Goal: Communication & Community: Ask a question

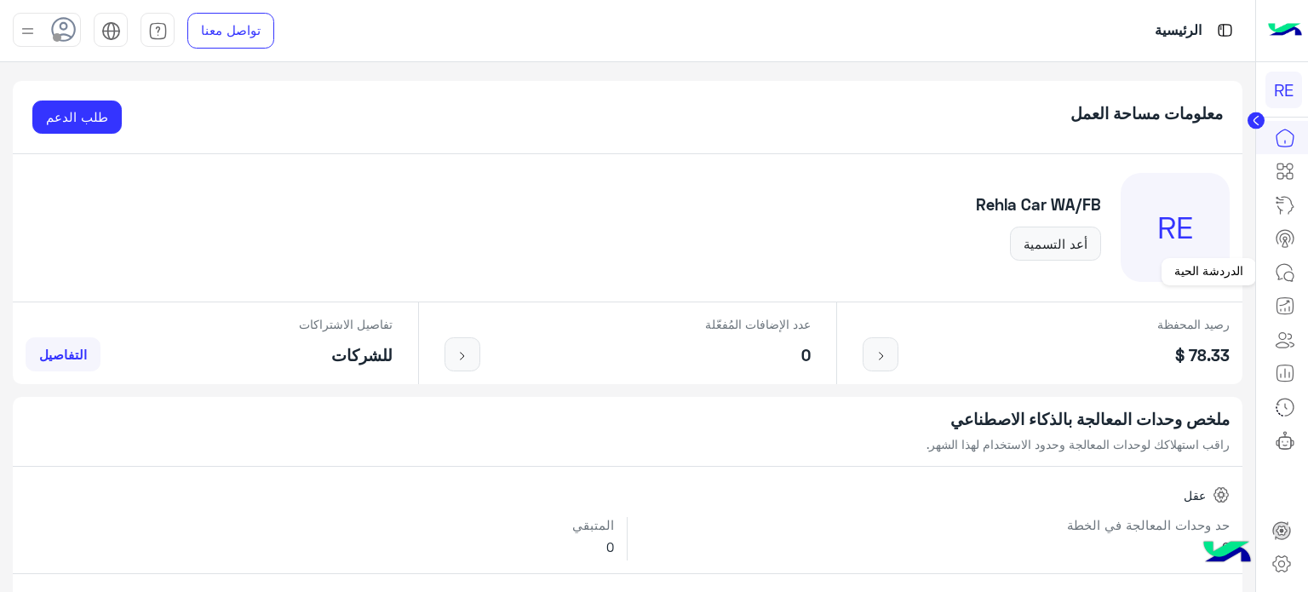
click at [1294, 268] on icon at bounding box center [1285, 272] width 20 height 20
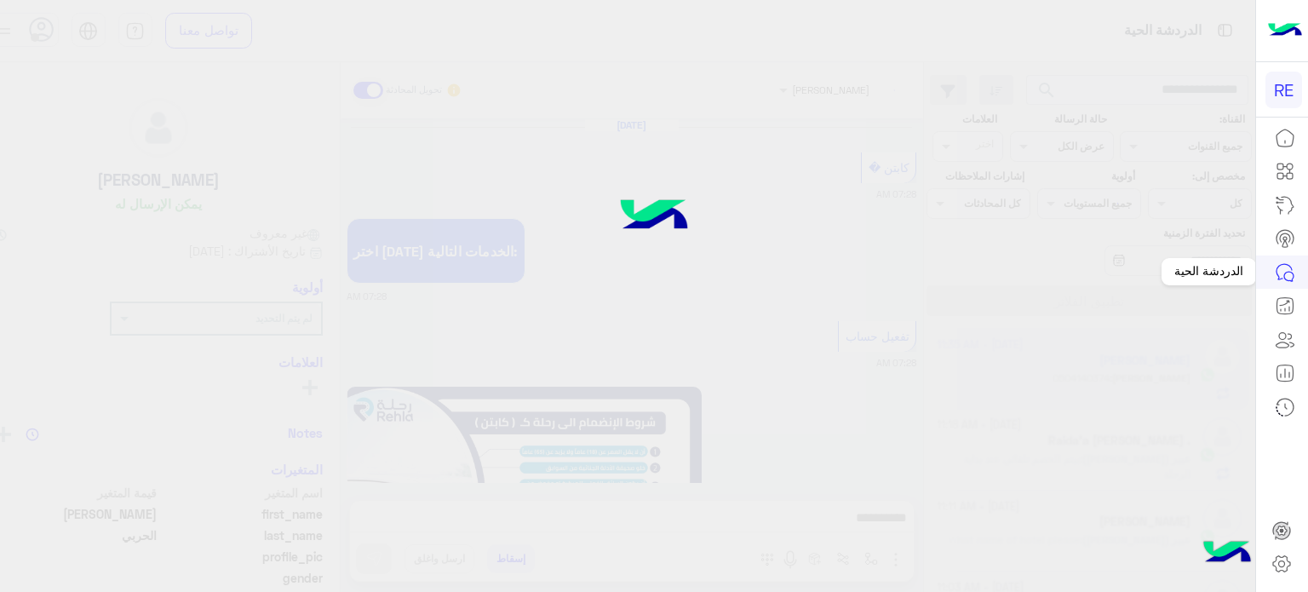
scroll to position [1077, 0]
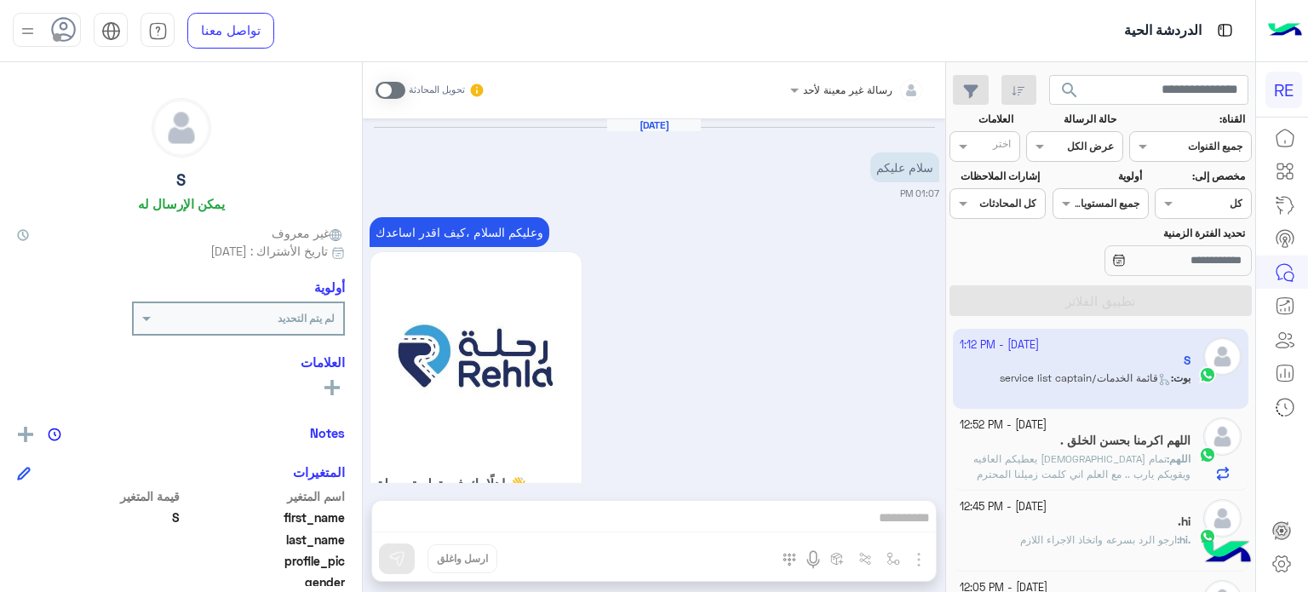
scroll to position [1509, 0]
